Goal: Browse casually

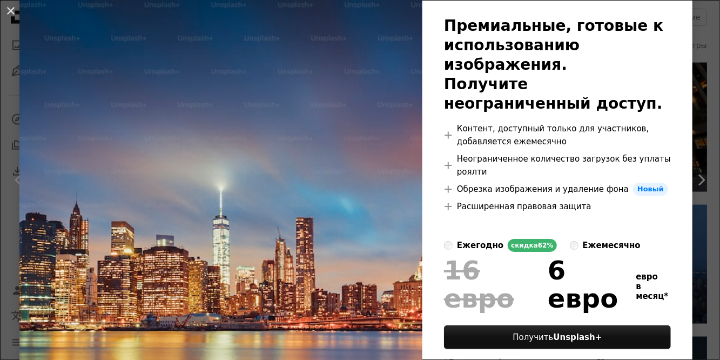
scroll to position [69, 0]
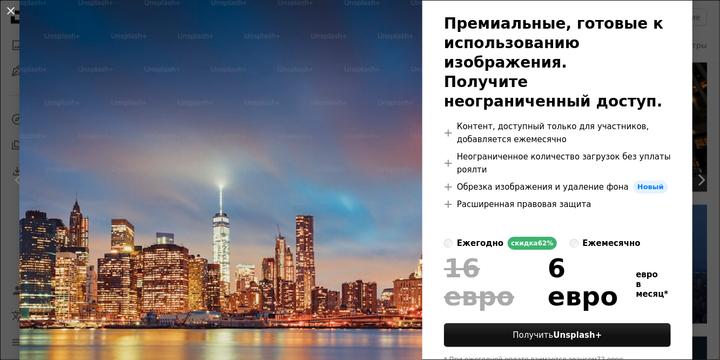
click at [383, 144] on img at bounding box center [220, 180] width 403 height 445
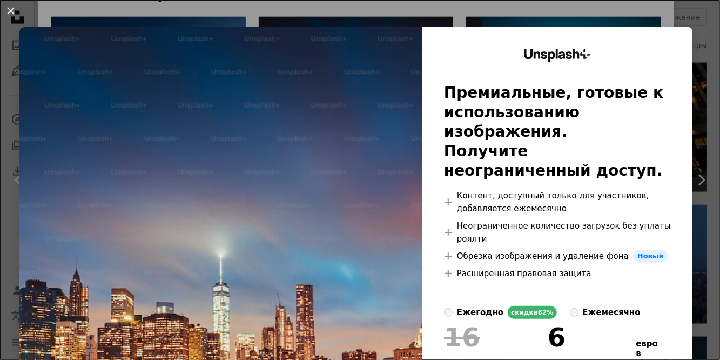
scroll to position [92, 0]
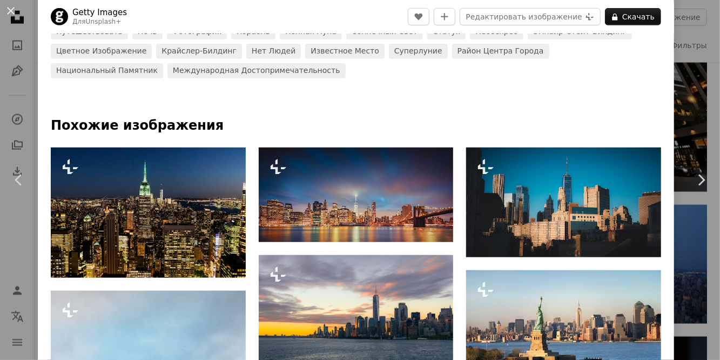
scroll to position [441, 0]
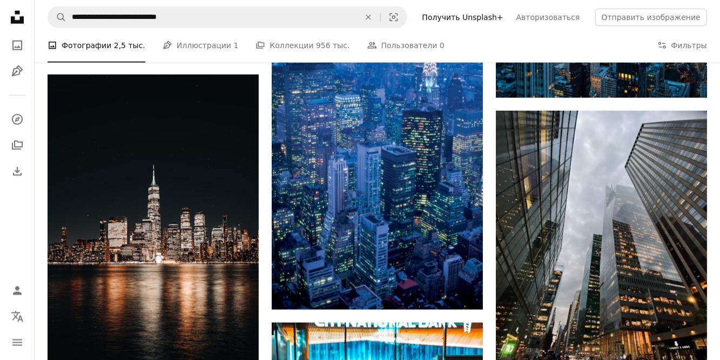
scroll to position [2796, 0]
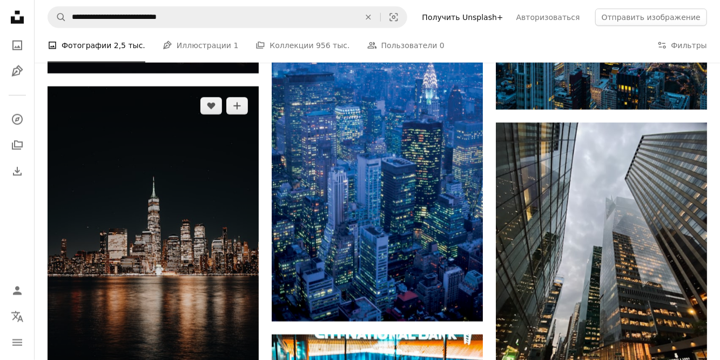
click at [122, 202] on img at bounding box center [153, 244] width 211 height 317
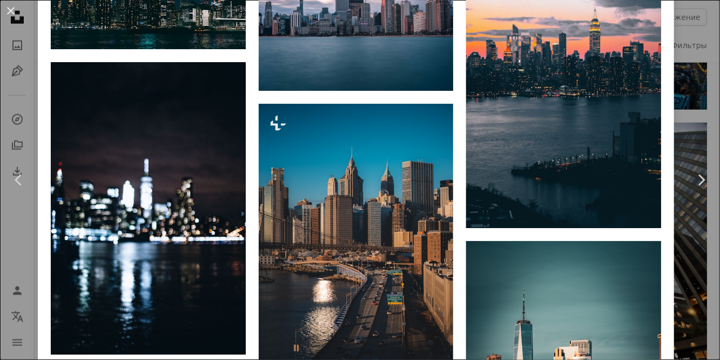
scroll to position [4002, 0]
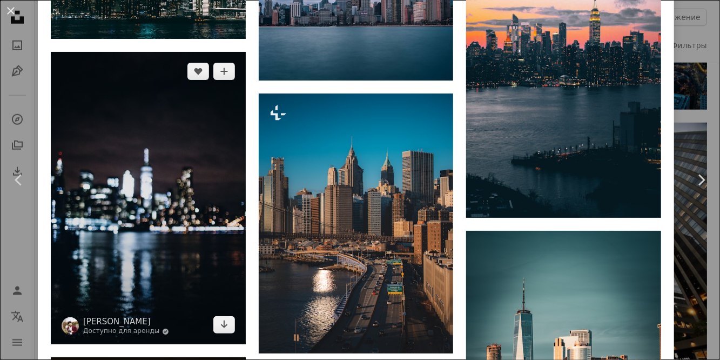
click at [129, 166] on img at bounding box center [148, 198] width 195 height 292
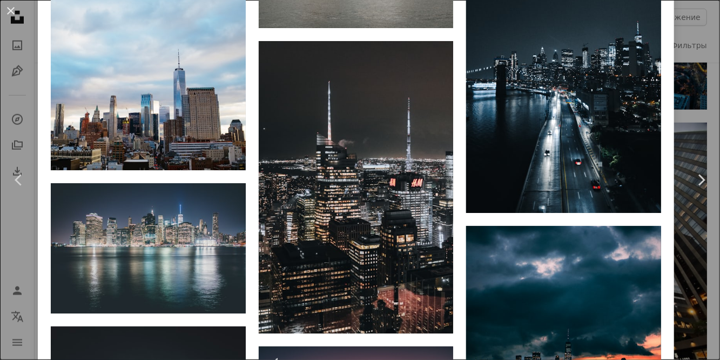
scroll to position [2892, 0]
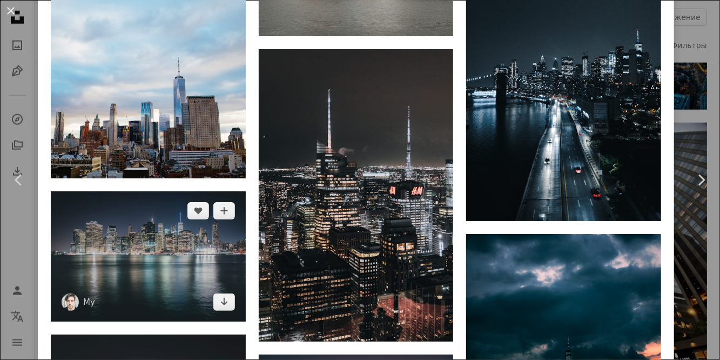
click at [137, 251] on img at bounding box center [148, 256] width 195 height 130
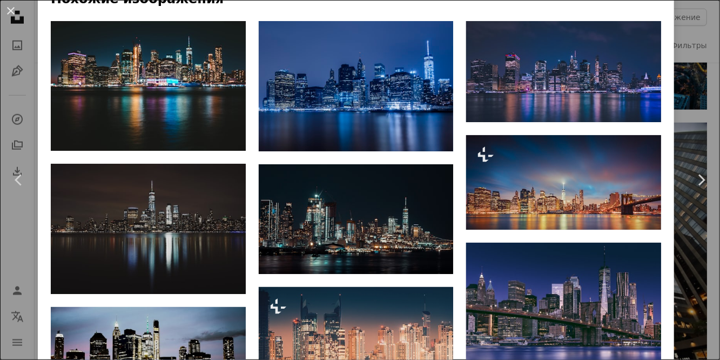
scroll to position [753, 0]
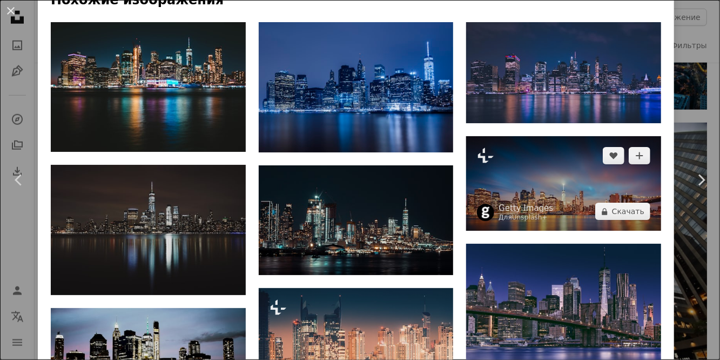
click at [616, 163] on img at bounding box center [563, 183] width 195 height 95
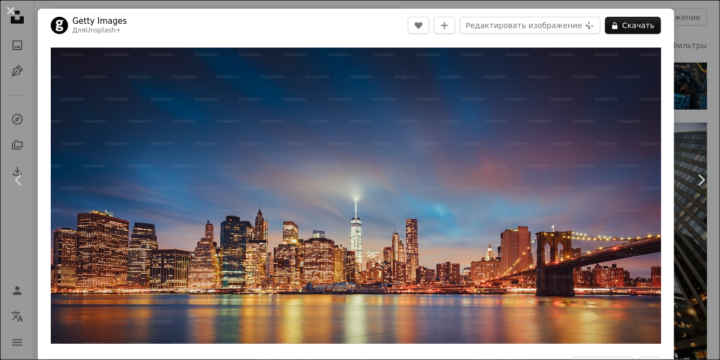
click at [607, 170] on img "Увеличить изображение" at bounding box center [356, 196] width 610 height 296
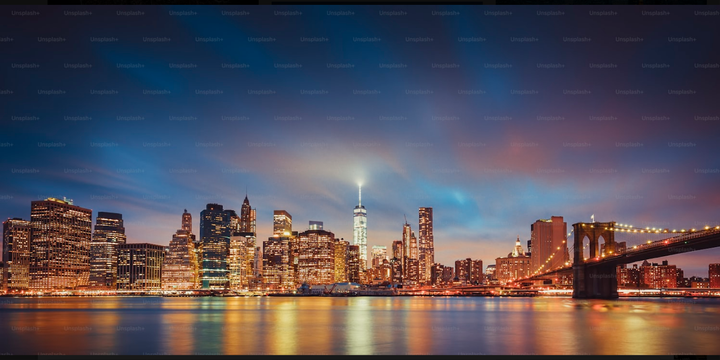
click at [640, 153] on img "Zoom out on this image" at bounding box center [359, 180] width 721 height 350
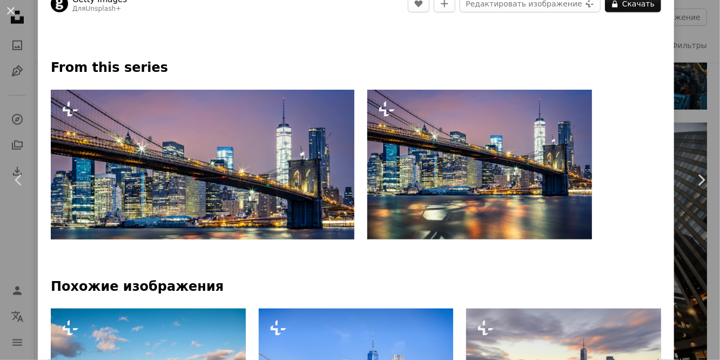
scroll to position [448, 0]
